Goal: Browse casually

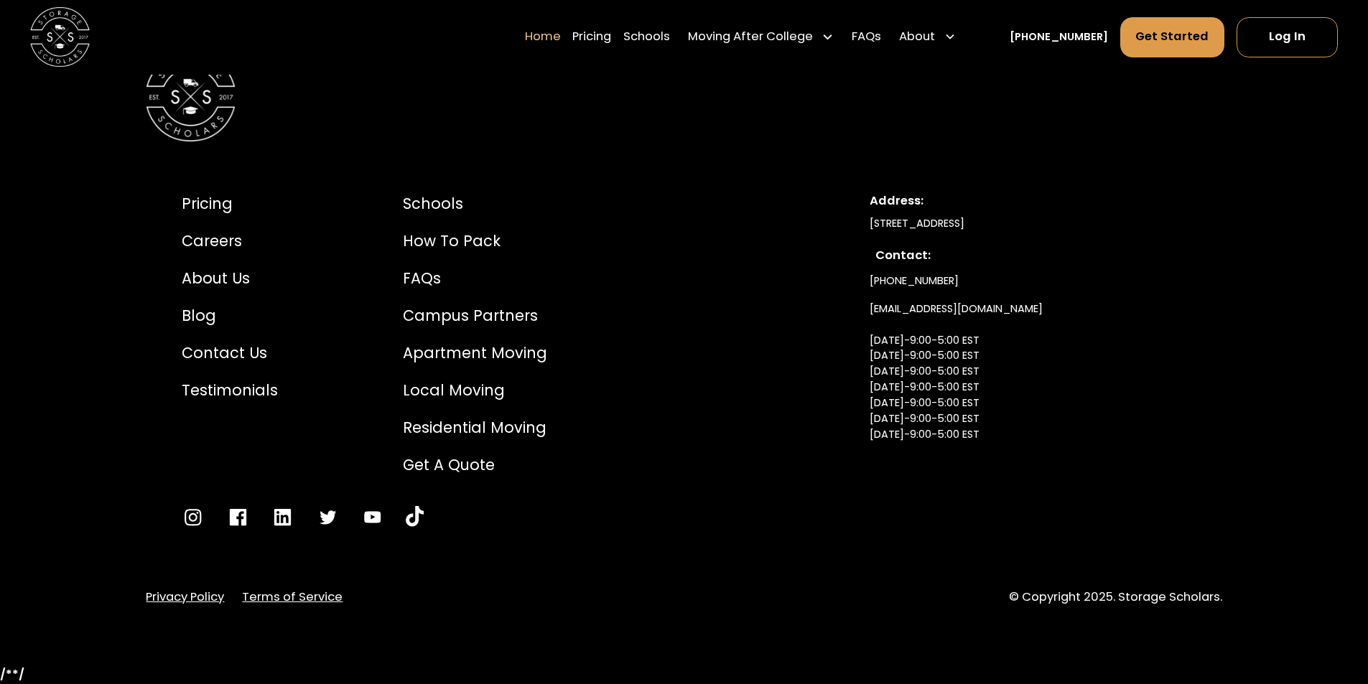
click at [819, 405] on div "Pricing Careers About Us Blog Contact Us Testimonials Schools How to Pack FAQs …" at bounding box center [684, 361] width 1076 height 408
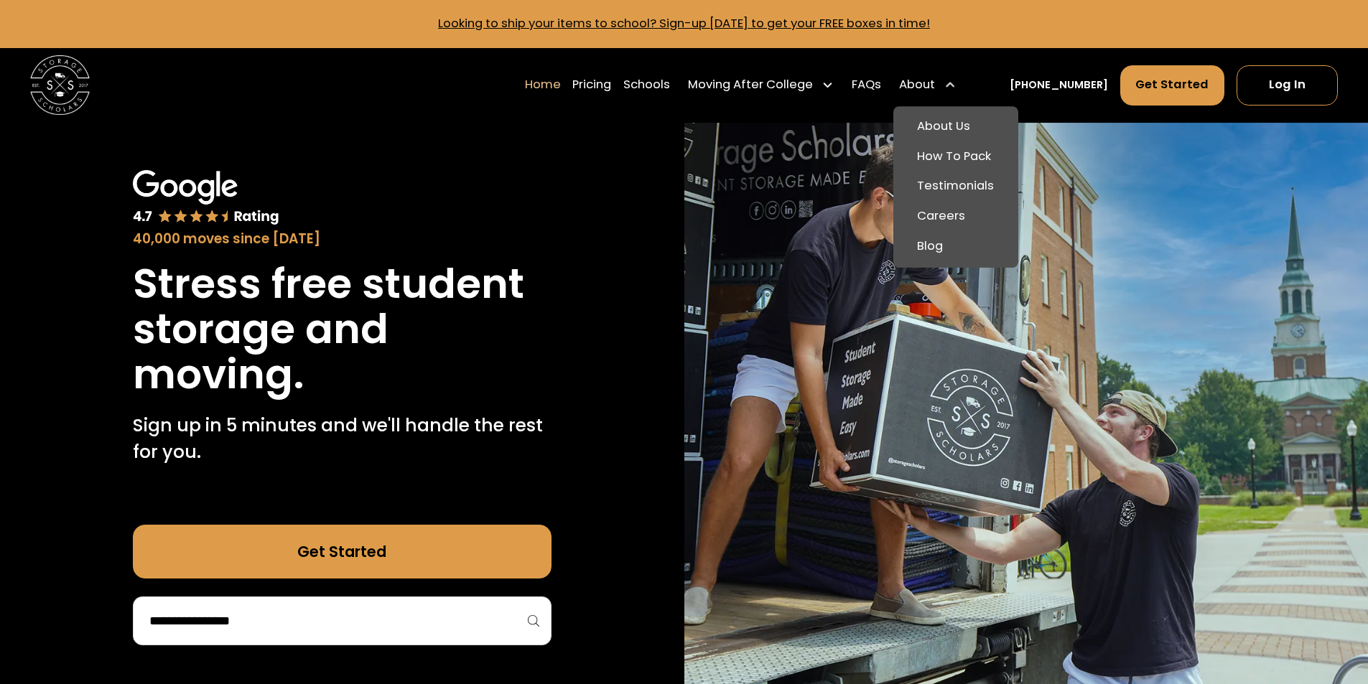
click at [954, 86] on icon at bounding box center [950, 85] width 8 height 5
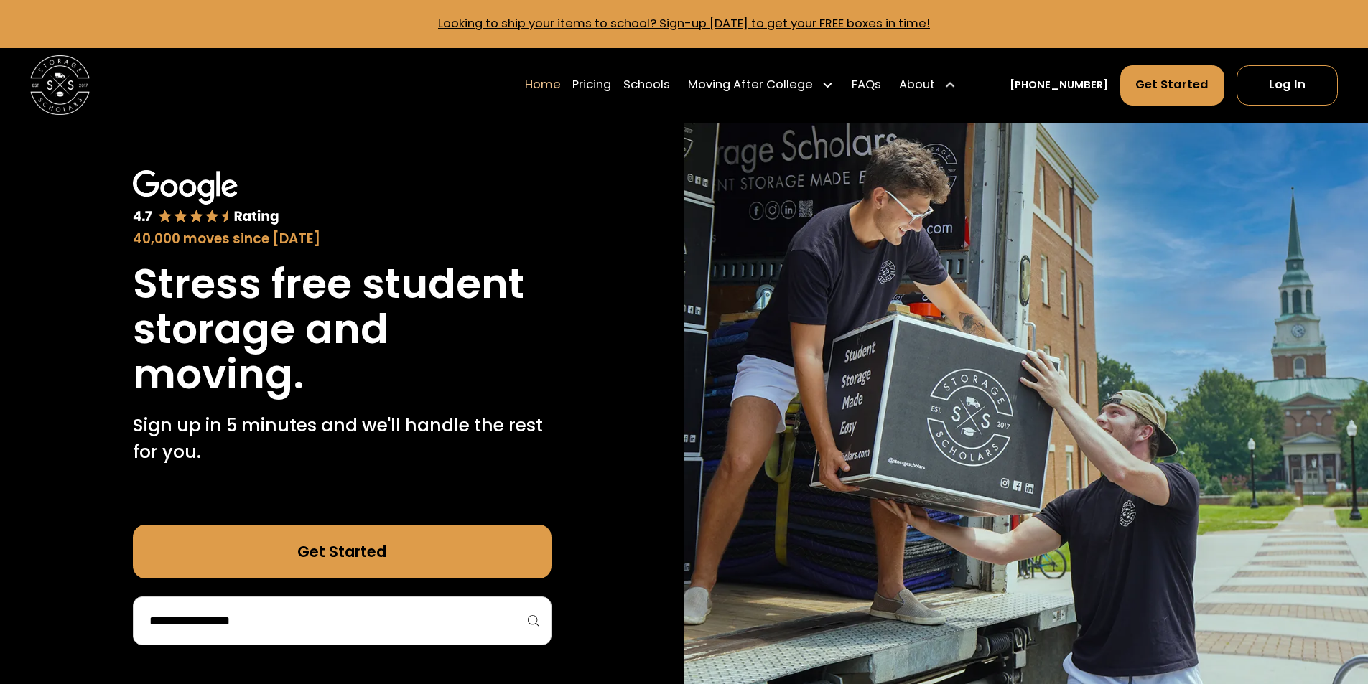
click at [954, 86] on icon at bounding box center [950, 85] width 8 height 5
click at [529, 205] on div "40,000 moves since [DATE]" at bounding box center [342, 209] width 419 height 79
click at [62, 68] on img "home" at bounding box center [60, 85] width 60 height 60
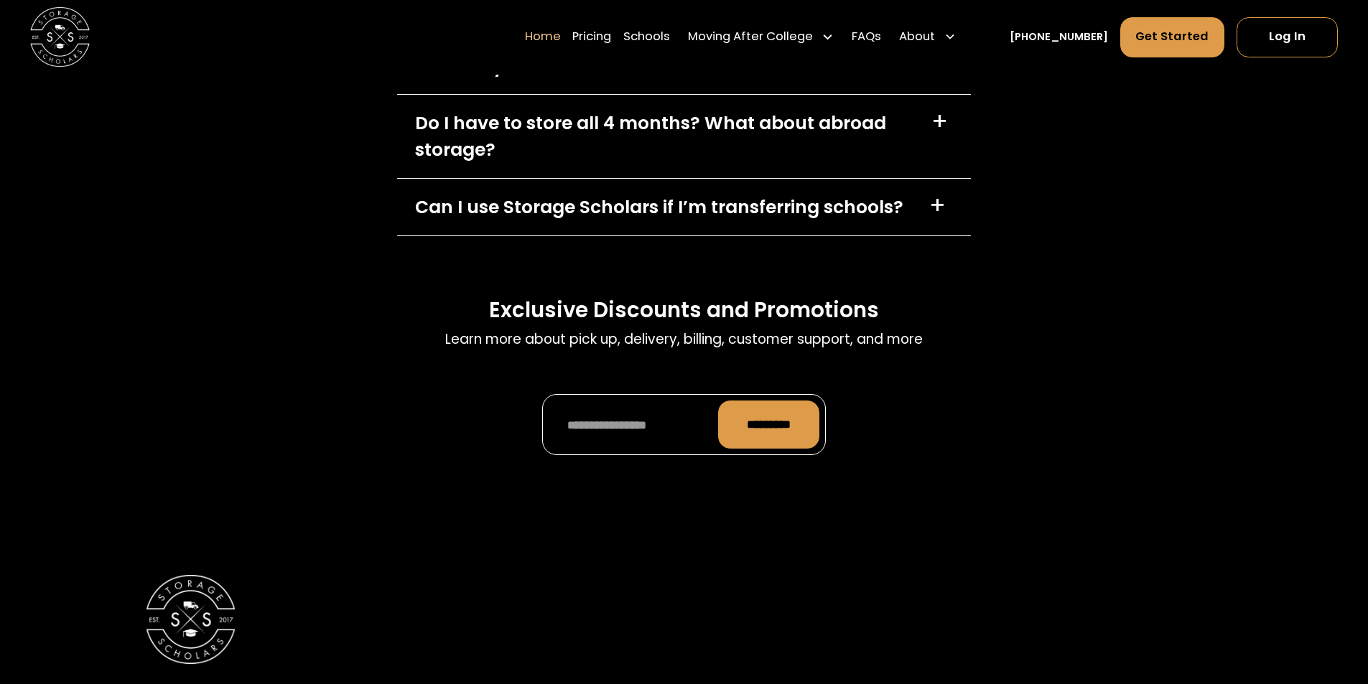
scroll to position [4812, 0]
